Goal: Task Accomplishment & Management: Manage account settings

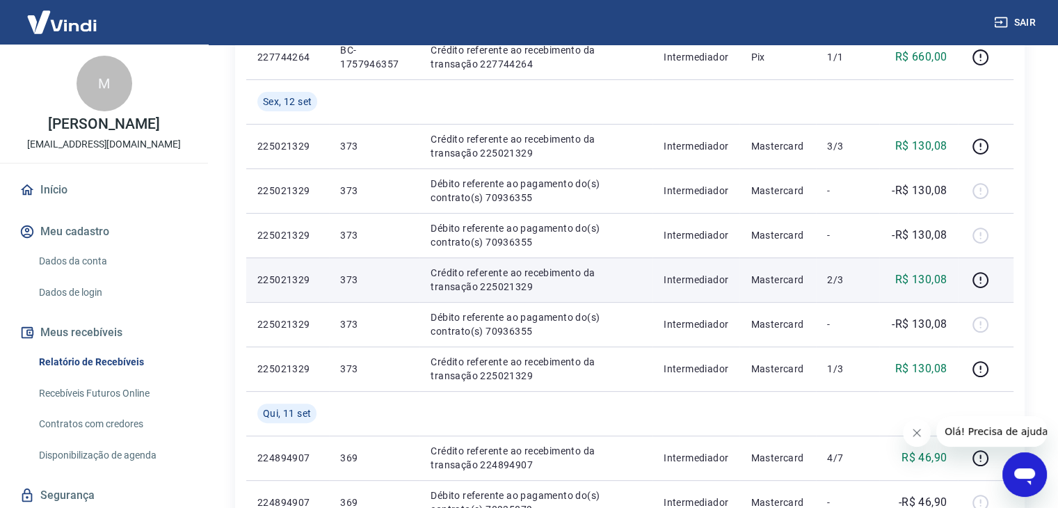
scroll to position [348, 0]
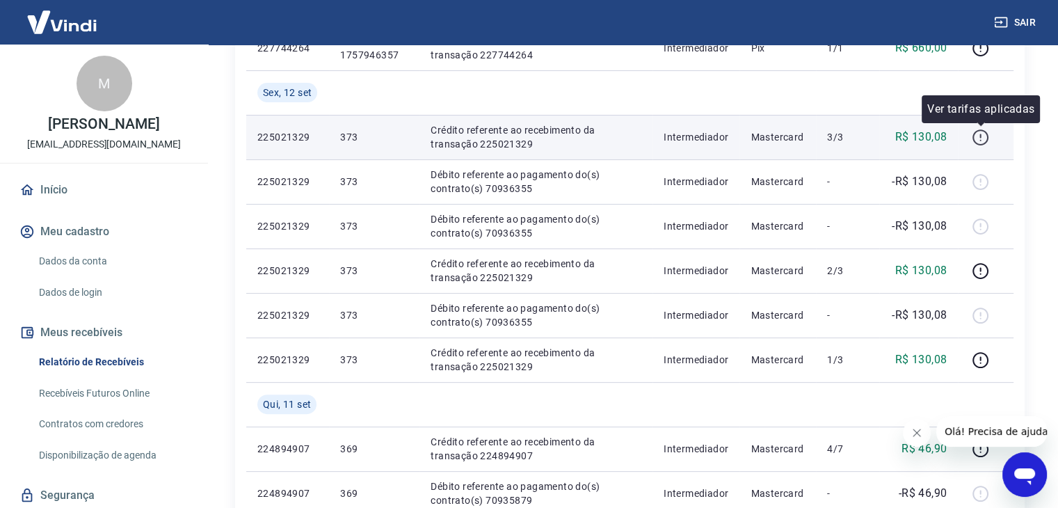
click at [986, 143] on icon "button" at bounding box center [980, 137] width 16 height 16
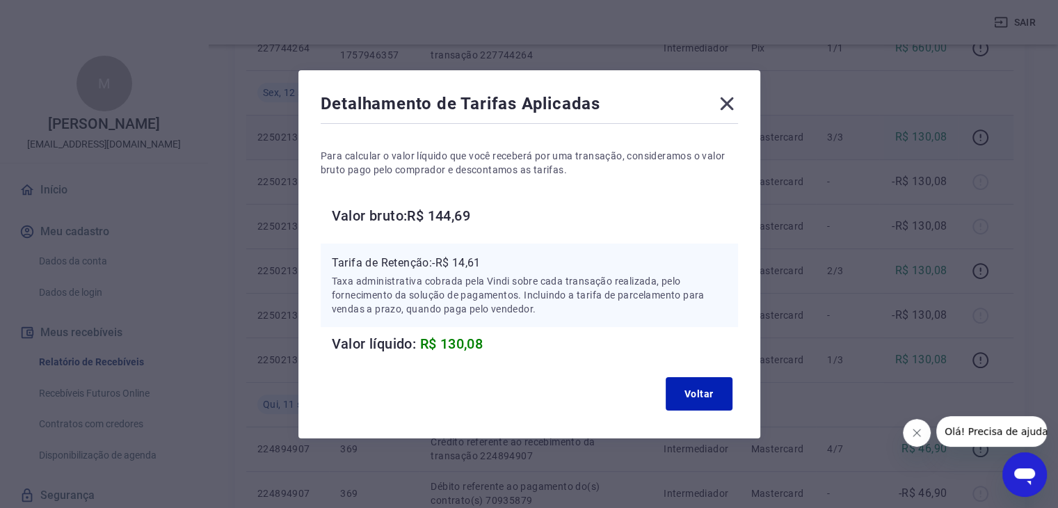
click at [719, 102] on div "Detalhamento de Tarifas Aplicadas" at bounding box center [529, 107] width 417 height 28
click at [723, 99] on icon at bounding box center [727, 104] width 22 height 22
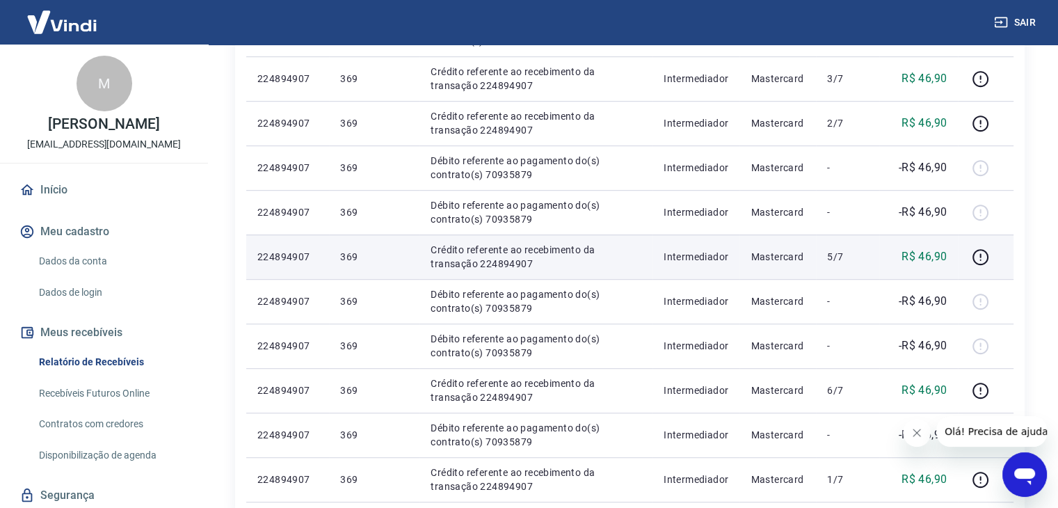
scroll to position [974, 0]
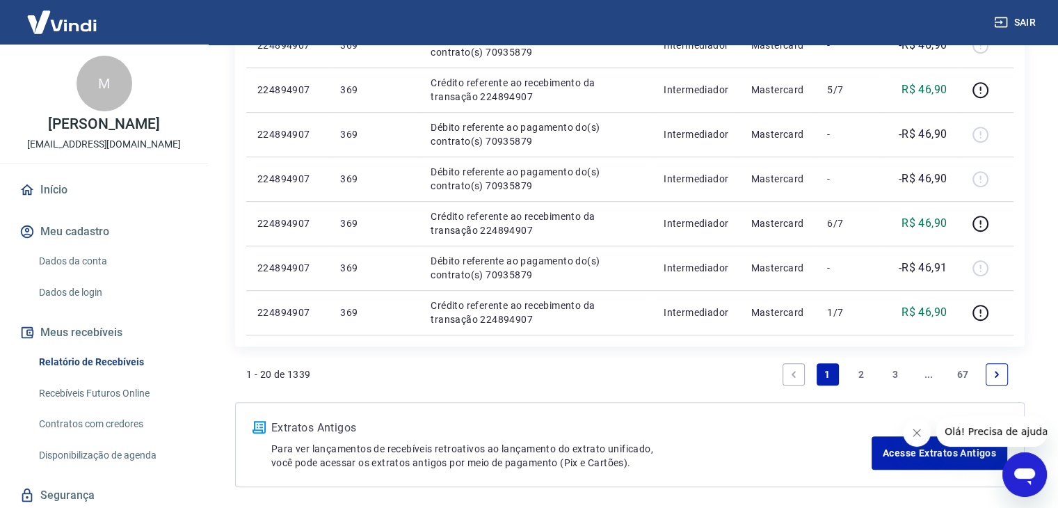
click at [998, 376] on icon "Next page" at bounding box center [997, 374] width 10 height 10
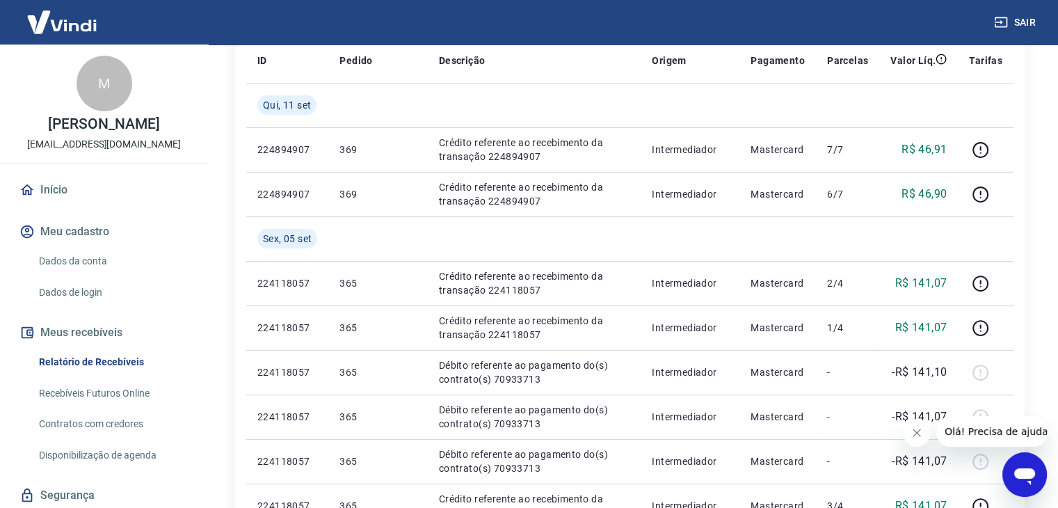
scroll to position [209, 0]
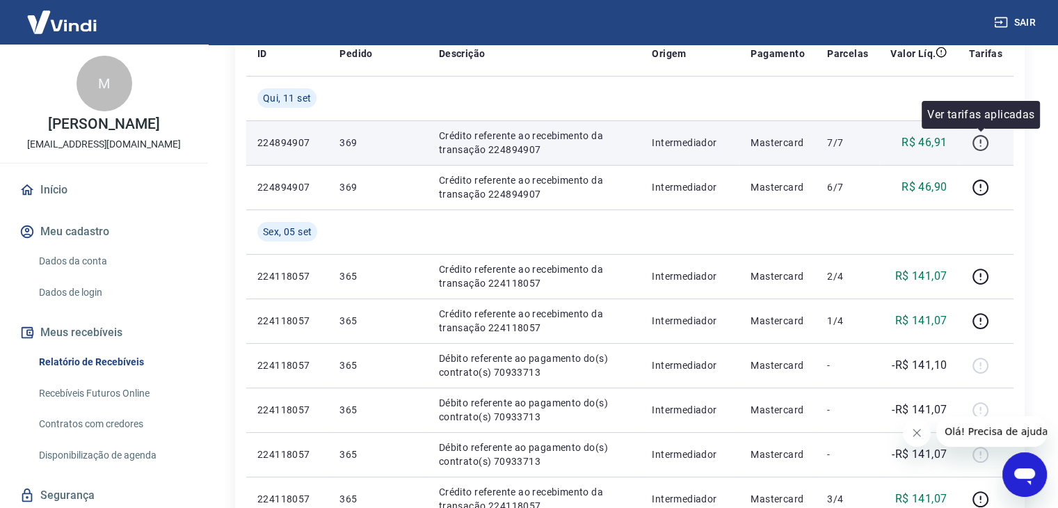
click at [976, 143] on icon "button" at bounding box center [980, 142] width 17 height 17
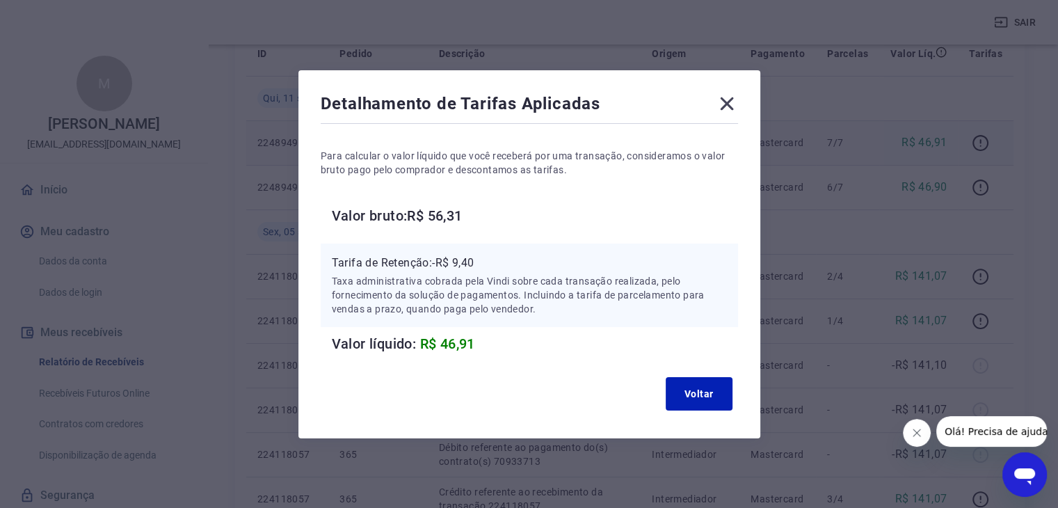
click at [737, 103] on icon at bounding box center [727, 104] width 22 height 22
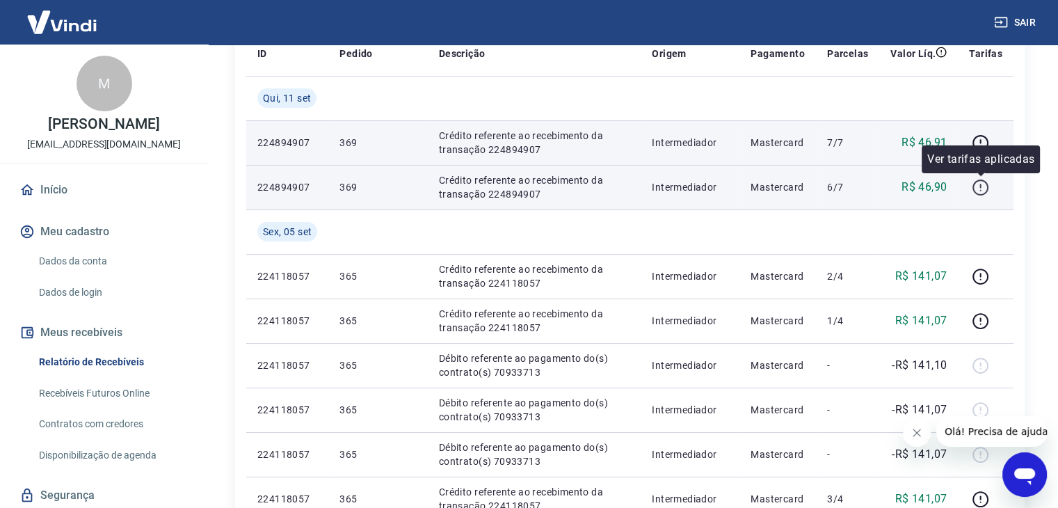
click at [983, 195] on icon "button" at bounding box center [980, 187] width 17 height 17
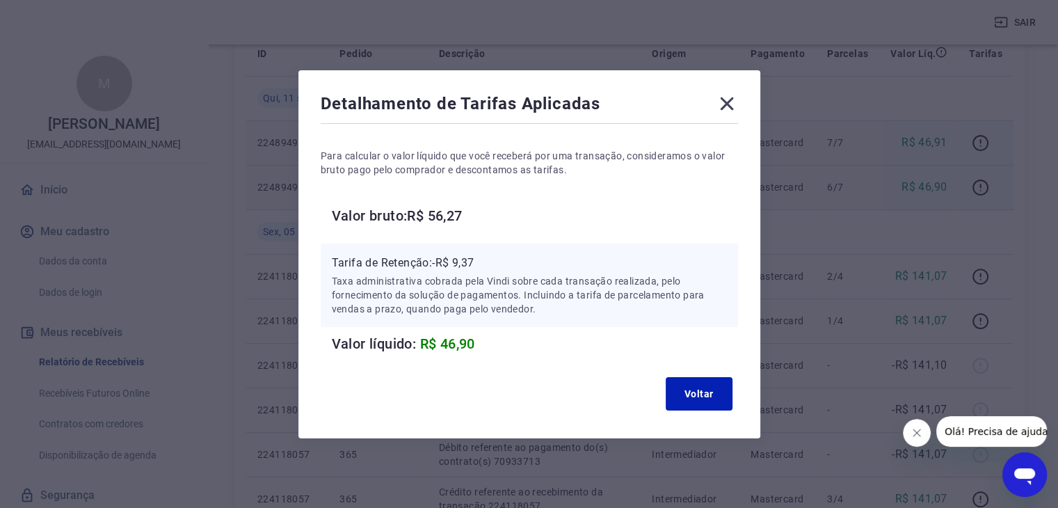
click at [738, 95] on icon at bounding box center [727, 104] width 22 height 22
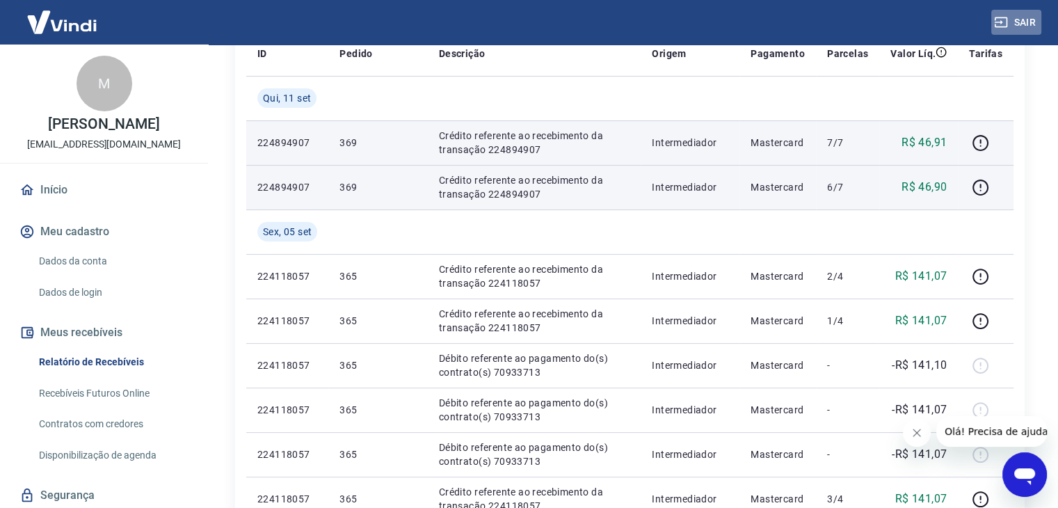
click at [1020, 24] on button "Sair" at bounding box center [1016, 23] width 50 height 26
